Goal: Task Accomplishment & Management: Complete application form

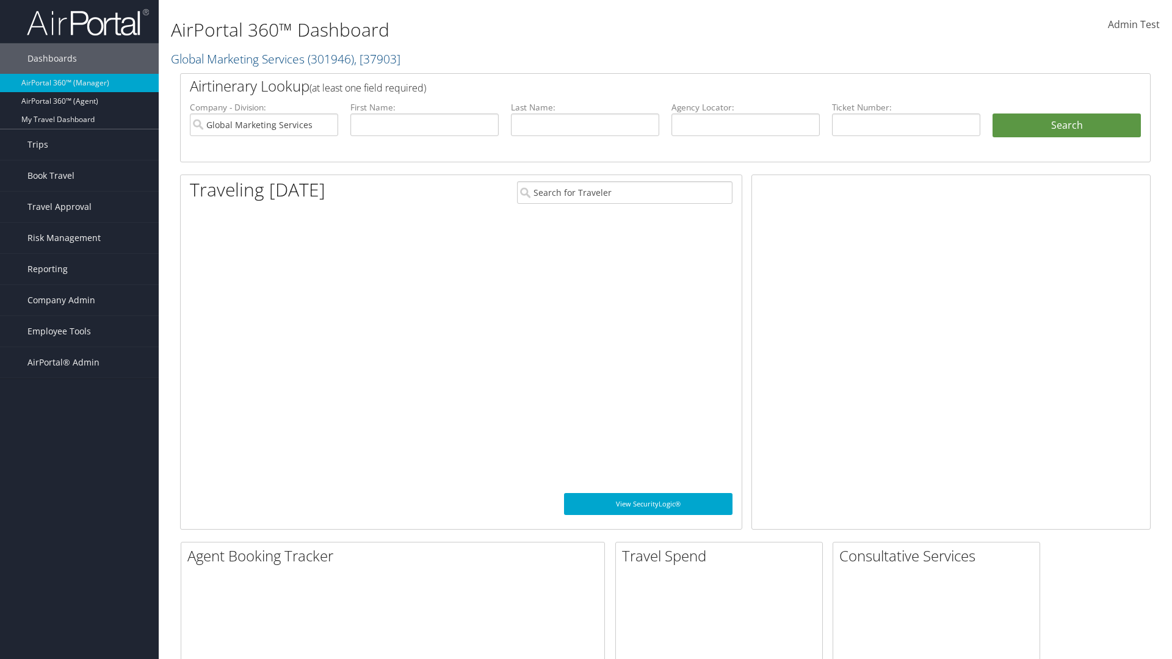
click at [79, 300] on span "Company Admin" at bounding box center [61, 300] width 68 height 31
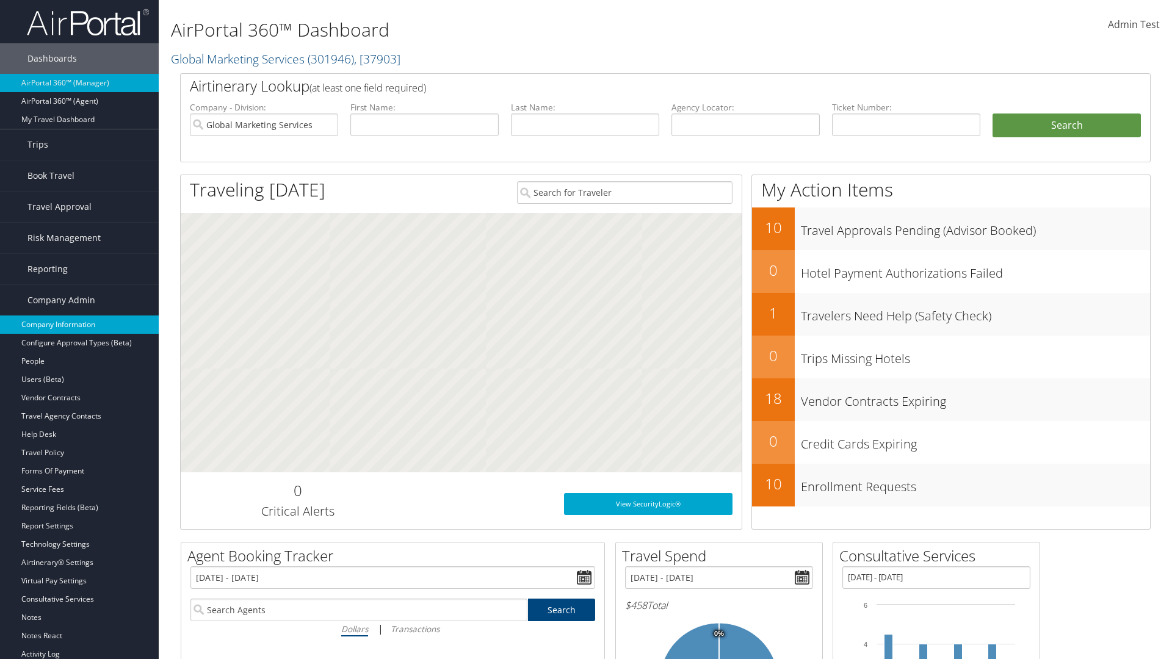
click at [79, 325] on link "Company Information" at bounding box center [79, 325] width 159 height 18
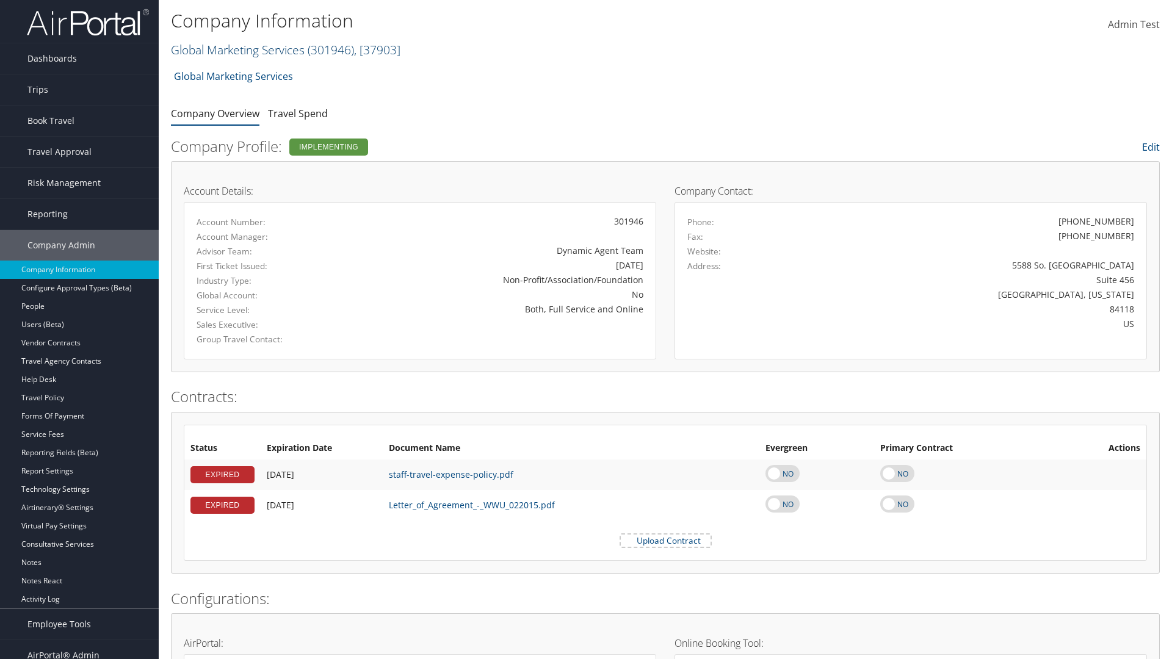
click at [236, 49] on link "Global Marketing Services ( 301946 ) , [ 37903 ]" at bounding box center [286, 50] width 230 height 16
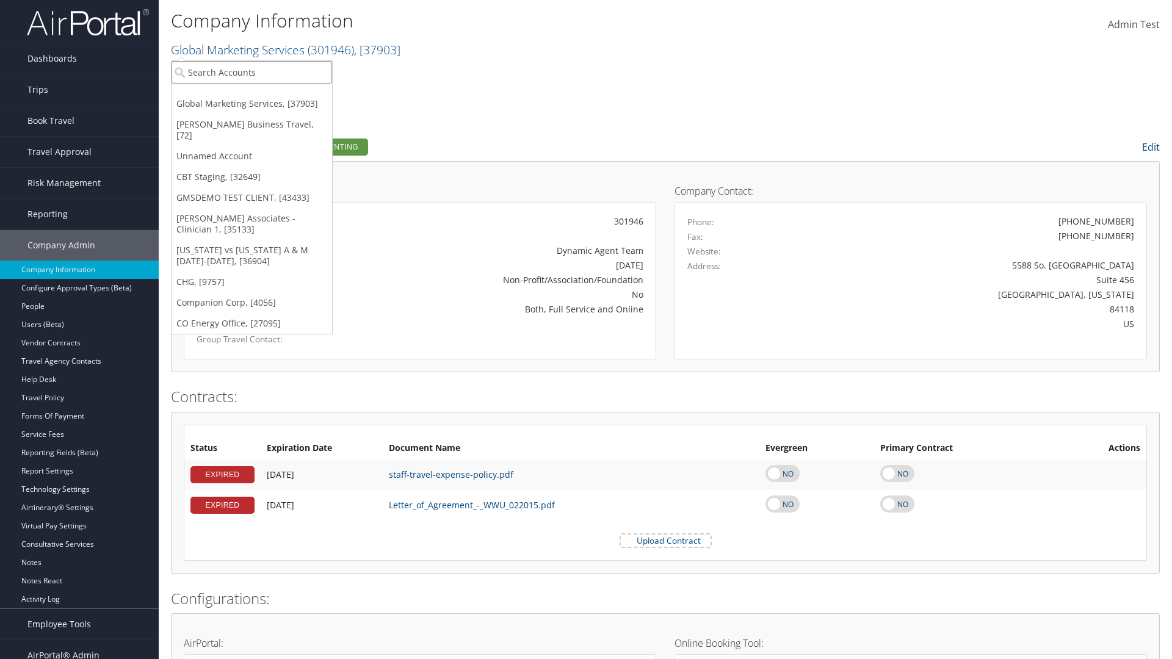
click at [251, 72] on input "search" at bounding box center [252, 72] width 161 height 23
type input "CBTSTG"
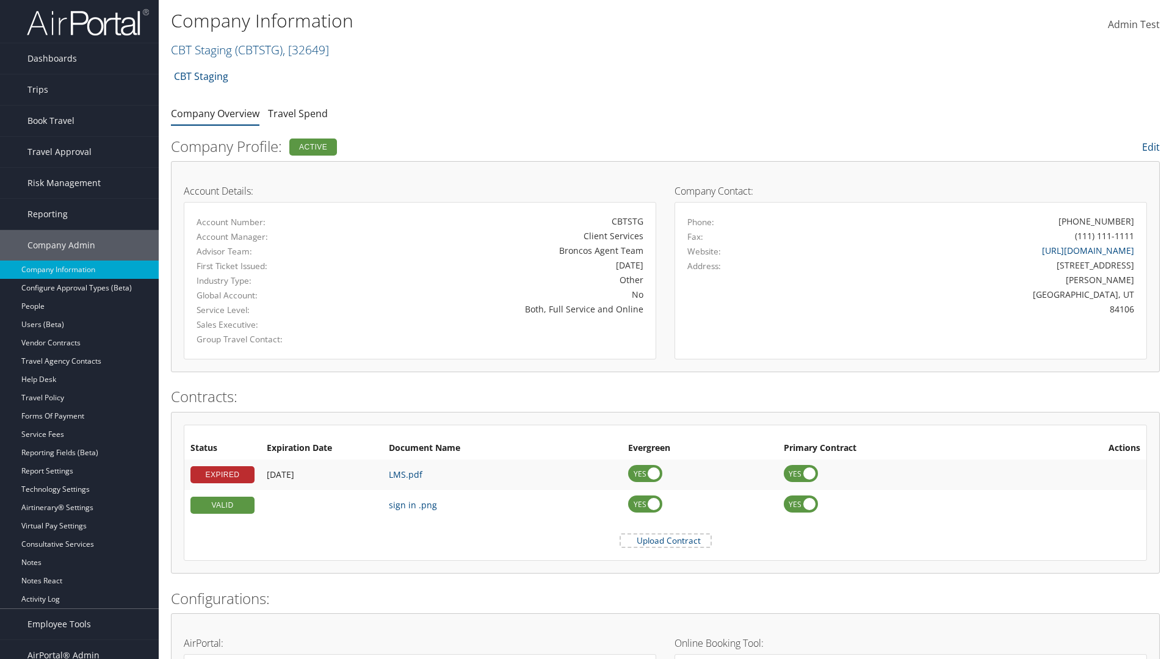
scroll to position [566, 0]
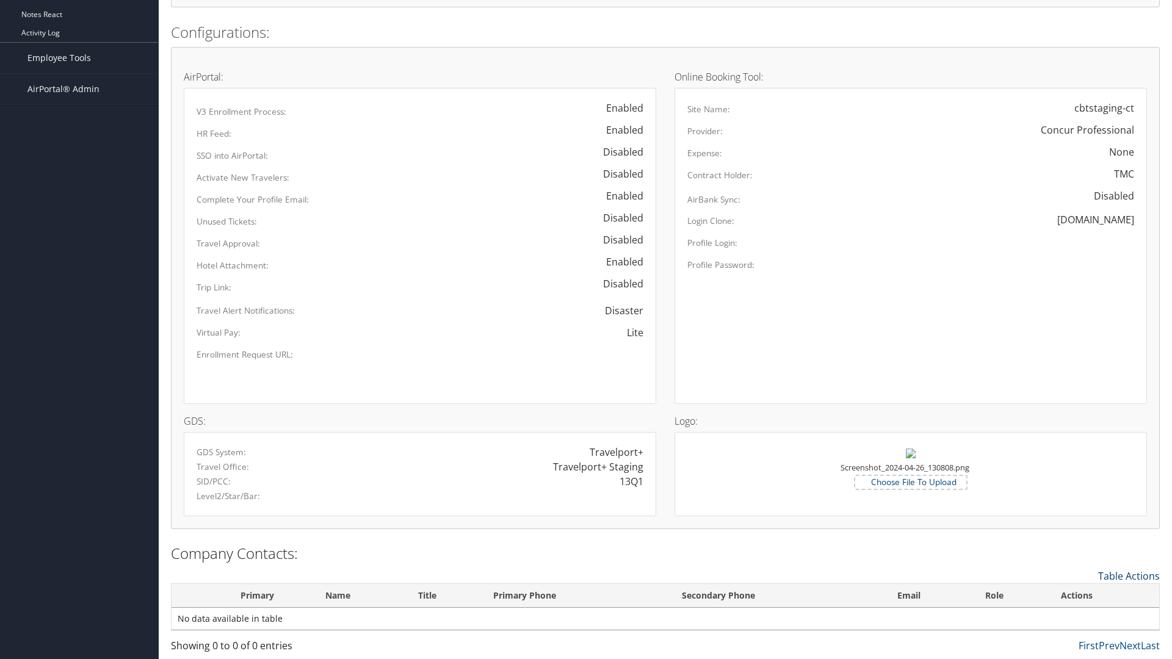
click at [1129, 576] on link "Table Actions" at bounding box center [1129, 576] width 62 height 13
click at [1079, 595] on link "New Contact" at bounding box center [1079, 595] width 161 height 21
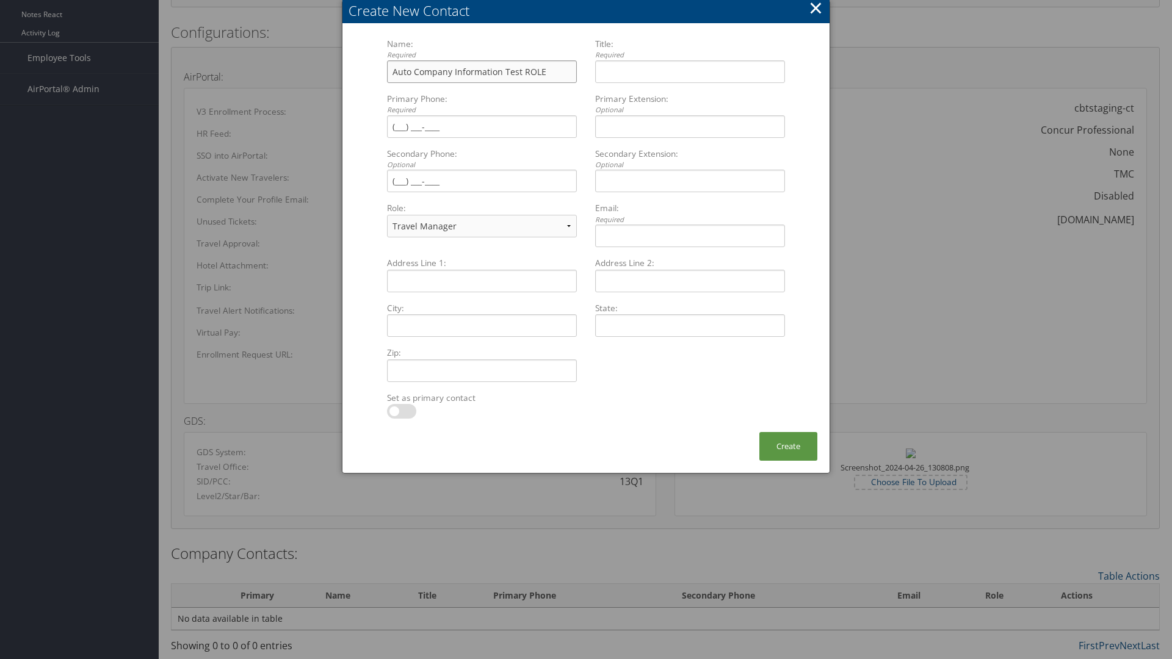
type input "Auto Company Information Test ROLE"
type input "Company Information Title ROLE"
type input "(801) 534-4900"
select select "EX"
type input "(801) 534-4900"
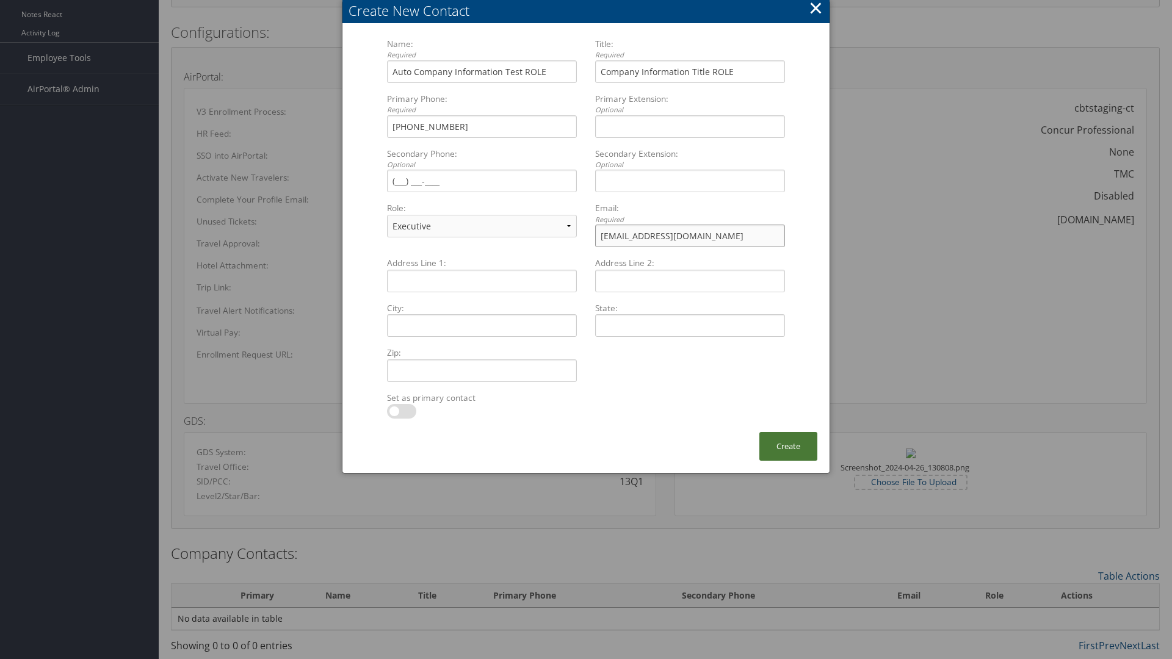
type input "sample@cbtravel.com"
click at [788, 446] on button "Create" at bounding box center [788, 446] width 58 height 29
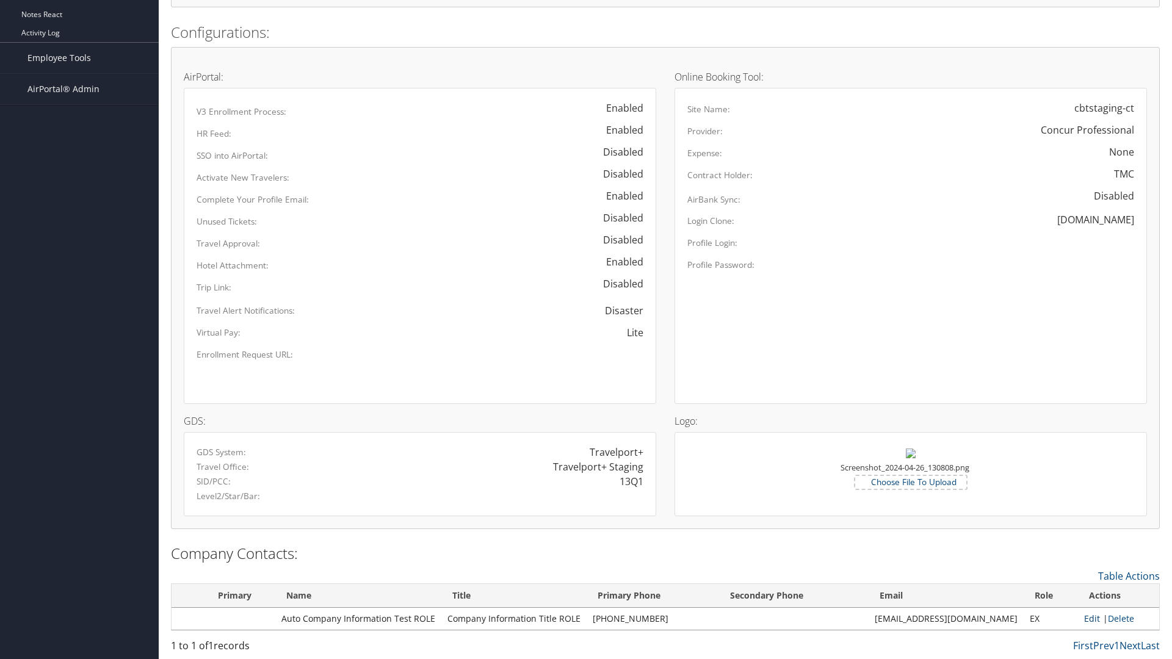
click at [1086, 618] on link "Edit" at bounding box center [1092, 619] width 16 height 12
select select "EX"
